Goal: Communication & Community: Connect with others

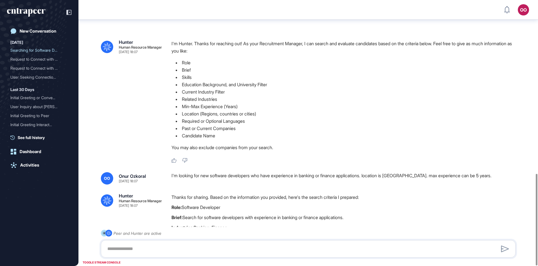
scroll to position [503, 0]
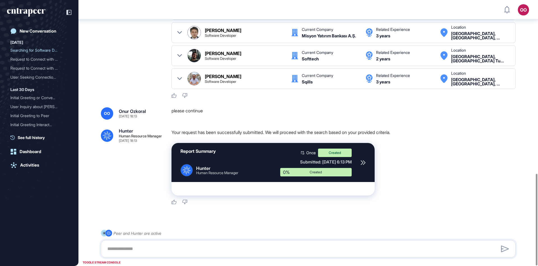
scroll to position [503, 0]
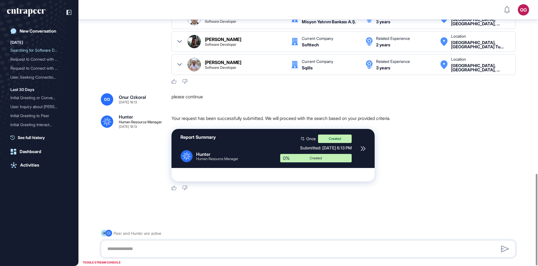
click at [365, 147] on icon at bounding box center [363, 148] width 5 height 5
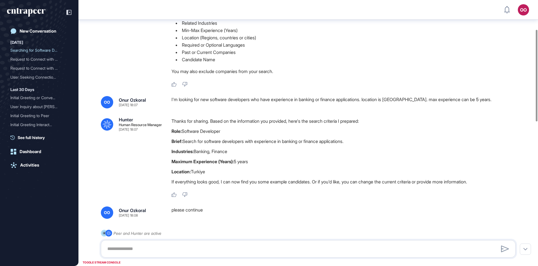
scroll to position [0, 0]
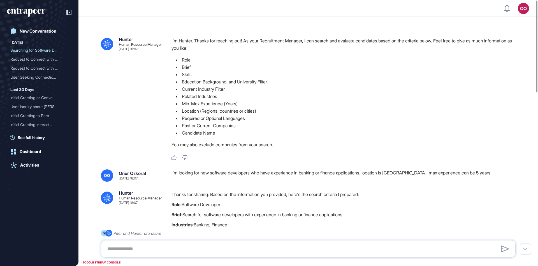
click at [177, 172] on div "I'm looking for new software developers who have experience in banking or finan…" at bounding box center [346, 175] width 349 height 12
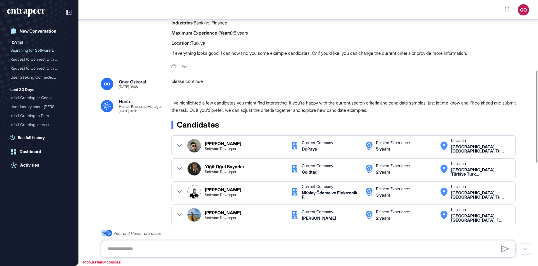
scroll to position [70, 0]
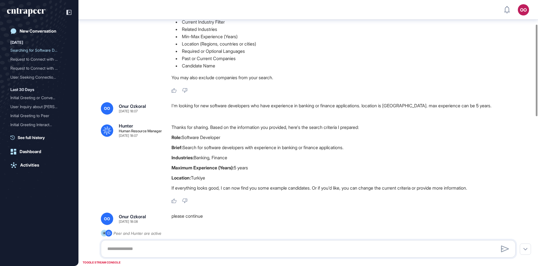
click at [307, 106] on div "I'm looking for new software developers who have experience in banking or finan…" at bounding box center [346, 108] width 349 height 12
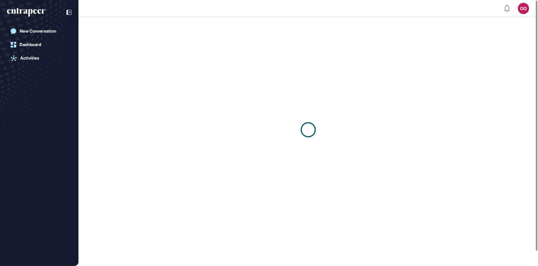
scroll to position [0, 0]
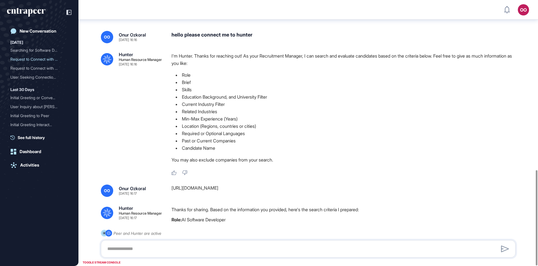
scroll to position [472, 0]
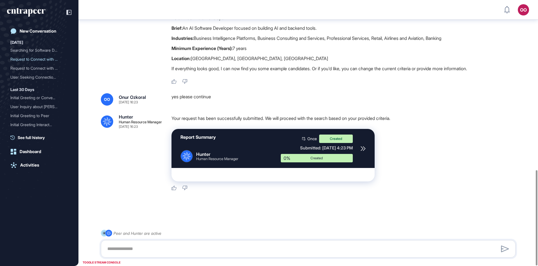
click at [364, 151] on icon at bounding box center [363, 148] width 5 height 5
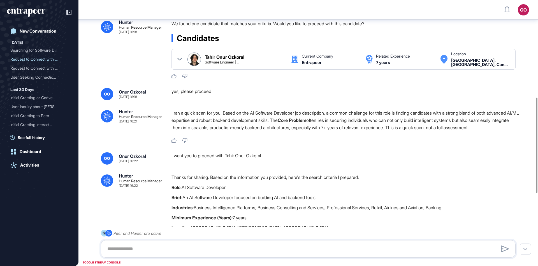
scroll to position [270, 0]
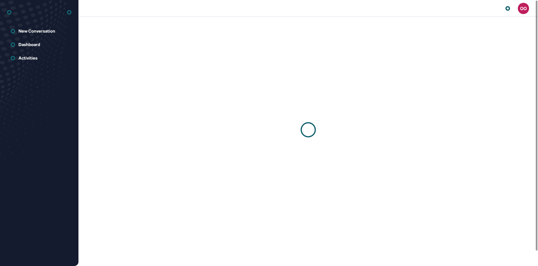
scroll to position [0, 0]
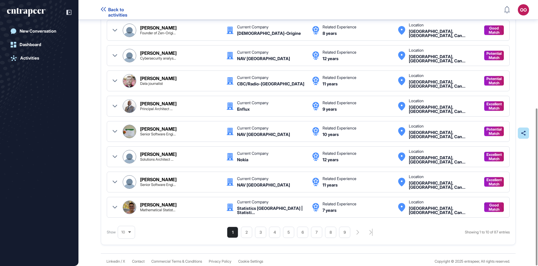
scroll to position [182, 0]
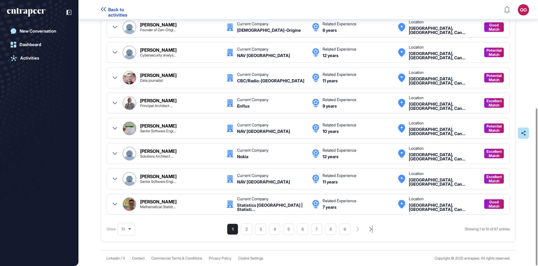
click at [370, 227] on icon "search-pagination-last-page-button" at bounding box center [371, 228] width 3 height 7
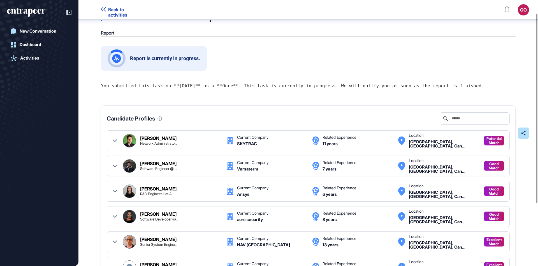
scroll to position [107, 0]
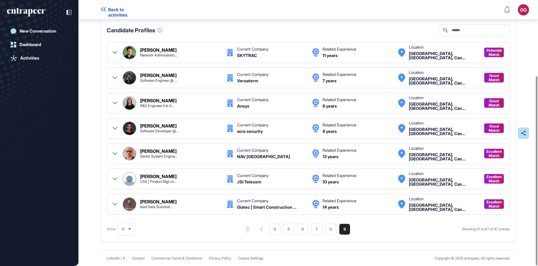
click at [281, 230] on ul "4 5 6 7 8 9" at bounding box center [309, 228] width 81 height 11
click at [339, 230] on li "5" at bounding box center [344, 228] width 11 height 11
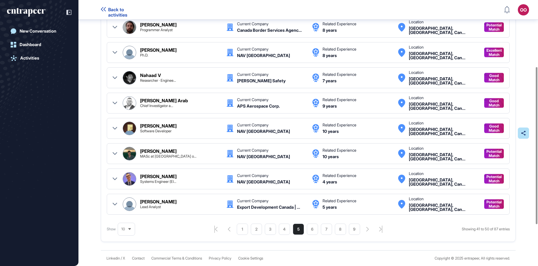
scroll to position [0, 0]
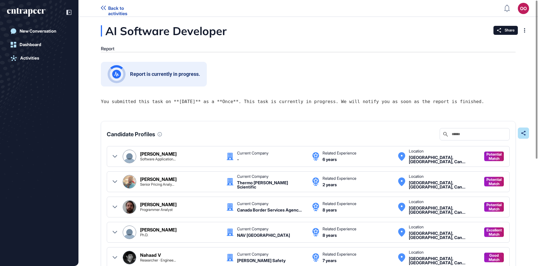
click at [518, 14] on header "Back to activities OO Admin Dashboard Dashboard Profile My Content Request More…" at bounding box center [269, 8] width 538 height 17
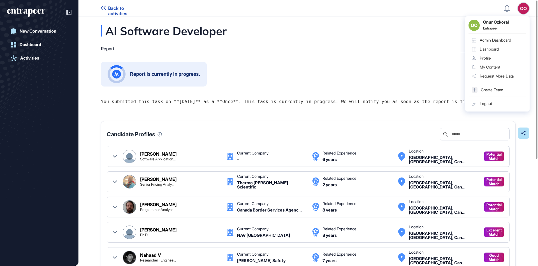
click at [520, 11] on div "OO" at bounding box center [523, 8] width 11 height 11
click at [517, 40] on link "Admin Dashboard" at bounding box center [498, 40] width 58 height 9
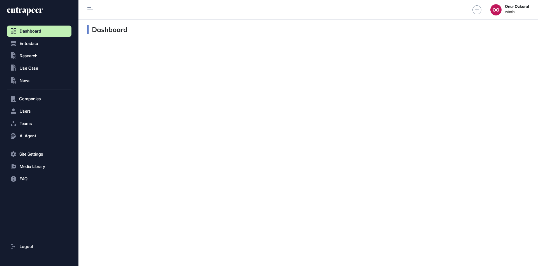
scroll to position [0, 0]
click at [42, 107] on button "Users" at bounding box center [39, 110] width 64 height 11
click at [49, 107] on button "Users" at bounding box center [39, 110] width 64 height 11
click at [45, 110] on button "Users" at bounding box center [39, 110] width 64 height 11
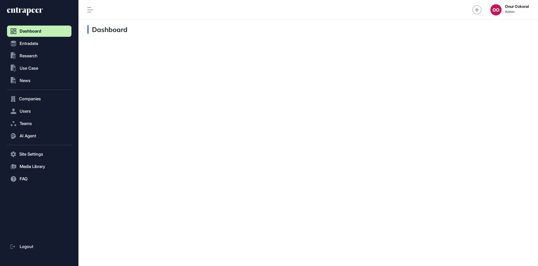
click at [95, 180] on div "Dashboard" at bounding box center [309, 143] width 460 height 246
click at [36, 112] on button "Users" at bounding box center [39, 110] width 64 height 11
click at [43, 122] on link "User List" at bounding box center [41, 123] width 62 height 10
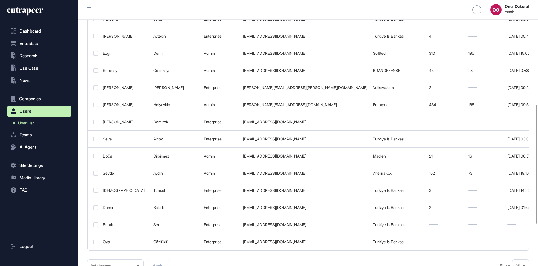
scroll to position [269, 0]
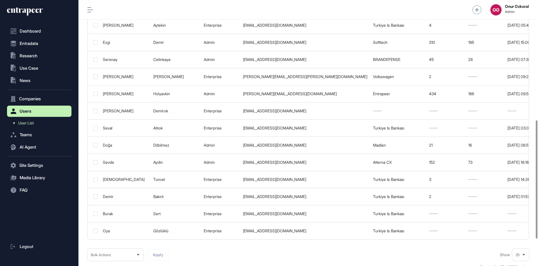
click at [64, 222] on nav "Dashboard Entradata .st0{fill:currentColor} Research .st0{fill:currentColor} Us…" at bounding box center [39, 146] width 64 height 240
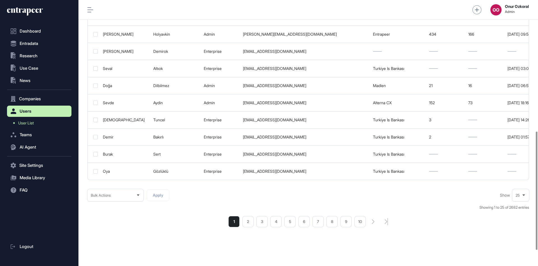
scroll to position [329, 0]
click at [245, 217] on li "2" at bounding box center [248, 220] width 11 height 11
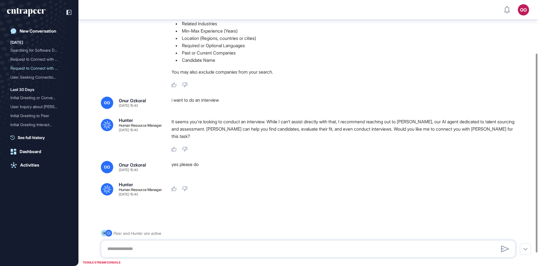
scroll to position [89, 0]
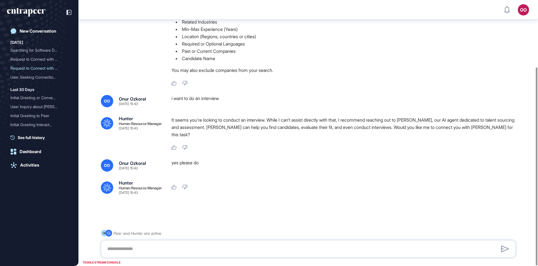
click at [111, 70] on div ".cls-2{fill:#fff} Hunter Human Resource Manager [DATE] 15:42 I'm Hunter. Thanks…" at bounding box center [308, 24] width 415 height 123
click at [375, 21] on li "Related Industries" at bounding box center [346, 21] width 349 height 7
click at [340, 86] on div "Like Dislike" at bounding box center [346, 83] width 349 height 5
click at [32, 163] on div "Activities" at bounding box center [29, 164] width 19 height 5
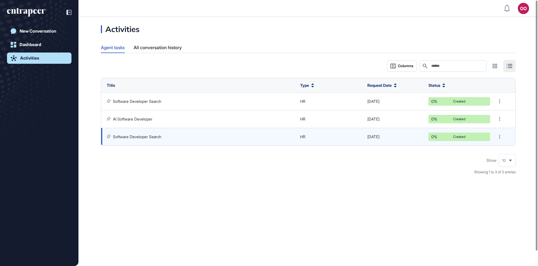
click at [139, 138] on link "Software Developer Search" at bounding box center [137, 136] width 49 height 5
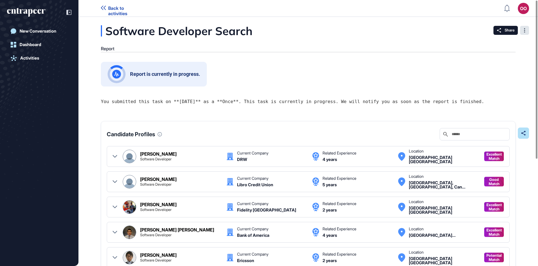
click at [528, 31] on div at bounding box center [524, 30] width 9 height 9
click at [200, 46] on div "Software Developer Search Report Share Report is currently in progress. You sub…" at bounding box center [309, 223] width 460 height 396
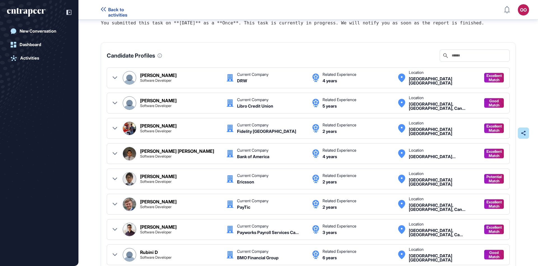
scroll to position [19, 0]
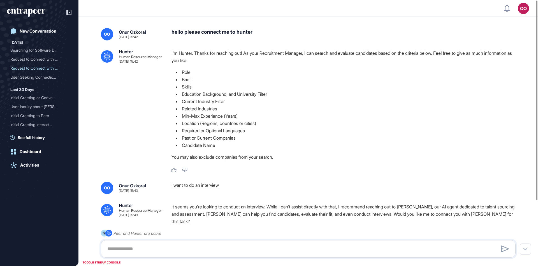
scroll to position [0, 0]
click at [232, 35] on div "hello please connect me to hunter" at bounding box center [346, 34] width 349 height 12
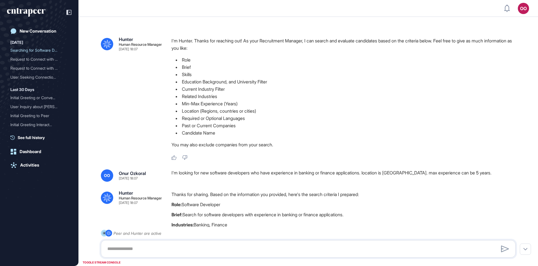
scroll to position [0, 0]
drag, startPoint x: 510, startPoint y: 134, endPoint x: 506, endPoint y: 133, distance: 3.9
click at [509, 135] on li "Candidate Name" at bounding box center [346, 132] width 349 height 7
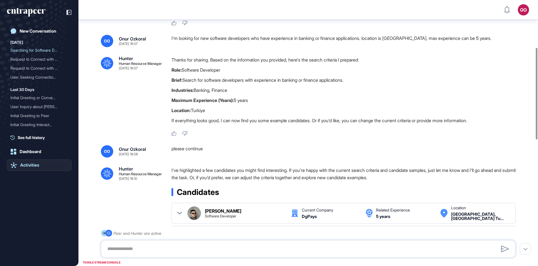
click at [31, 161] on link "Activities" at bounding box center [39, 164] width 64 height 11
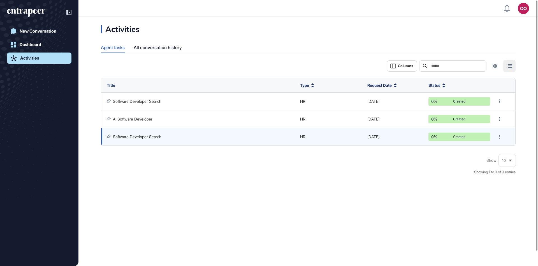
click at [161, 137] on link "Software Developer Search" at bounding box center [137, 136] width 49 height 5
click at [146, 137] on link "Software Developer Search" at bounding box center [137, 136] width 49 height 5
click at [155, 138] on link "Software Developer Search" at bounding box center [137, 136] width 49 height 5
click at [155, 139] on link "Software Developer Search" at bounding box center [137, 136] width 49 height 5
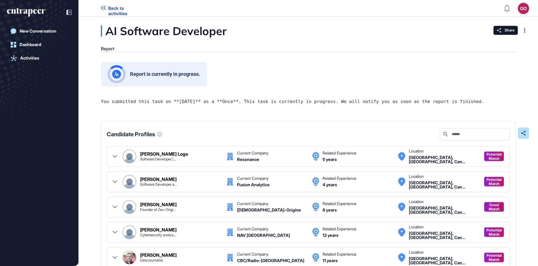
scroll to position [0, 0]
click at [109, 109] on div "You submitted this task on **[DATE]** as a **Once**. This task is currently in …" at bounding box center [308, 101] width 415 height 16
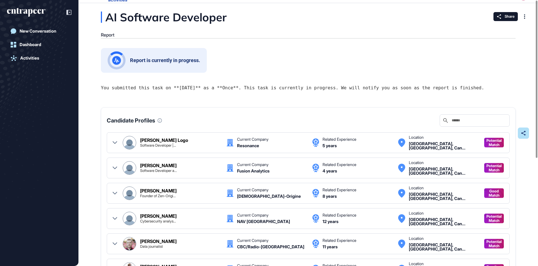
scroll to position [0, 0]
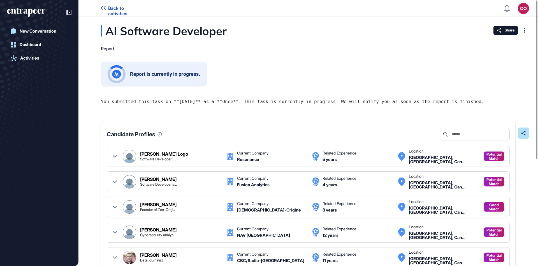
click at [41, 11] on icon "entrapeer-logo" at bounding box center [26, 12] width 38 height 9
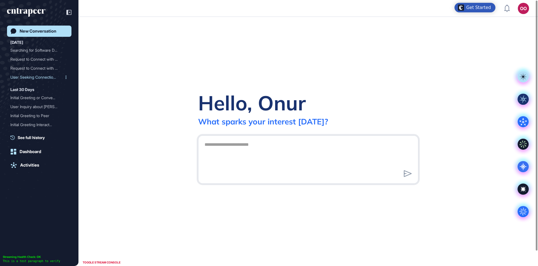
click at [47, 80] on div "User Seeking Connection t..." at bounding box center [36, 77] width 53 height 9
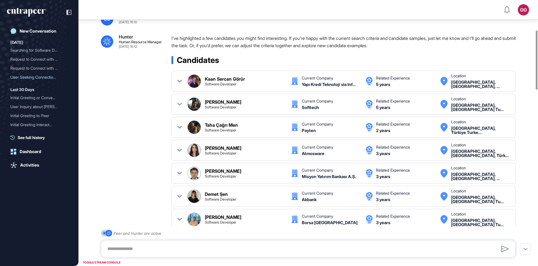
scroll to position [303, 0]
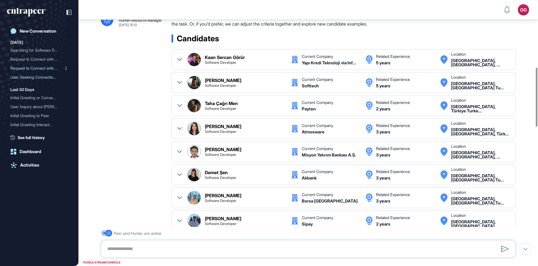
click at [51, 68] on div "Request to Connect with H..." at bounding box center [36, 68] width 53 height 9
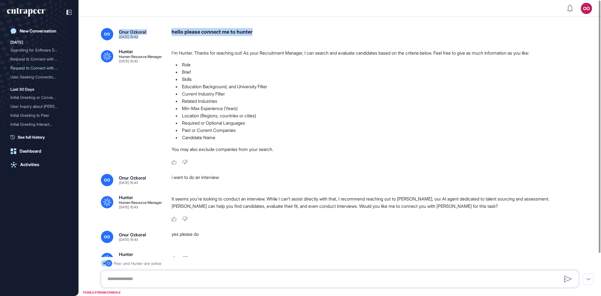
drag, startPoint x: 244, startPoint y: 227, endPoint x: 112, endPoint y: 32, distance: 235.1
click at [112, 32] on div "OO Onur Ozkoral Aug 13, 2025 15:42 hello please connect me to hunter .cls-2{fil…" at bounding box center [340, 171] width 523 height 309
copy div "Onur Ozkoral Aug 13, 2025 15:42 hello please connect me to hunter"
click at [466, 220] on div "Like Dislike" at bounding box center [378, 219] width 412 height 5
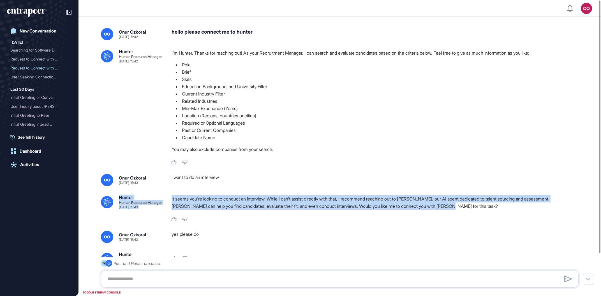
drag, startPoint x: 461, startPoint y: 210, endPoint x: 103, endPoint y: 203, distance: 358.7
click at [103, 203] on div ".cls-2{fill:#fff} Hunter Human Resource Manager Aug 13, 2025 15:43 It seems you…" at bounding box center [340, 208] width 478 height 27
copy div ".cls-2{fill:#fff} Hunter Human Resource Manager Aug 13, 2025 15:43 It seems you…"
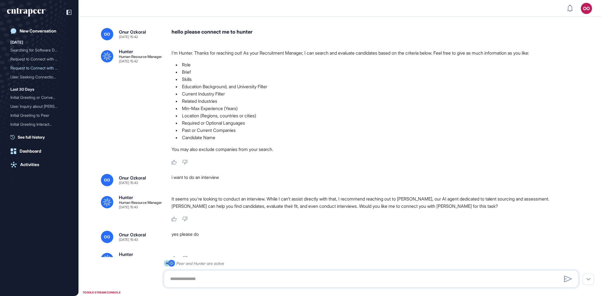
scroll to position [295, 599]
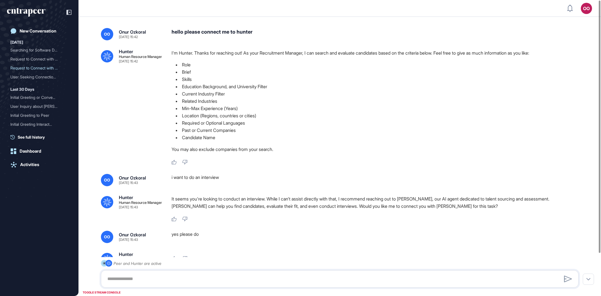
click at [249, 32] on div "hello please connect me to hunter" at bounding box center [378, 34] width 412 height 12
click at [248, 32] on div "hello please connect me to hunter" at bounding box center [378, 34] width 412 height 12
click at [177, 180] on div "i want to do an interview" at bounding box center [378, 180] width 412 height 12
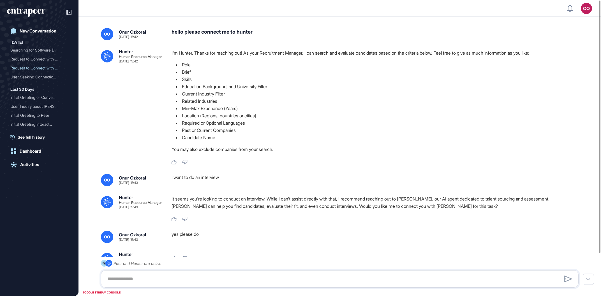
click at [177, 180] on div "i want to do an interview" at bounding box center [378, 180] width 412 height 12
